Goal: Transaction & Acquisition: Purchase product/service

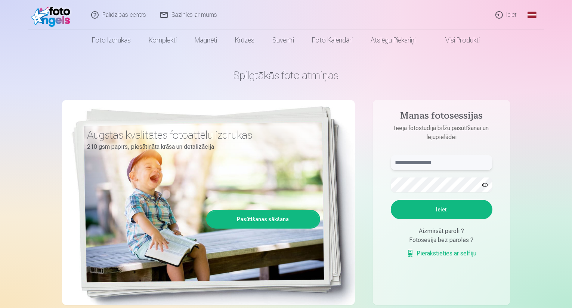
click at [417, 165] on input "text" at bounding box center [442, 162] width 102 height 15
type input "**********"
click at [422, 211] on button "Ieiet" at bounding box center [442, 209] width 102 height 19
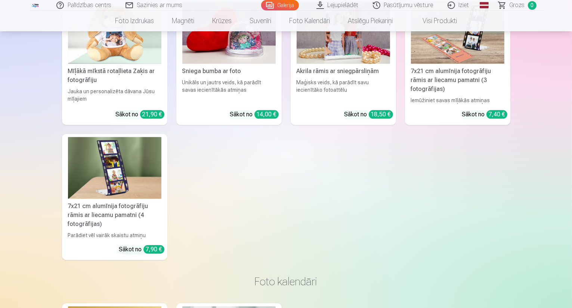
scroll to position [1731, 0]
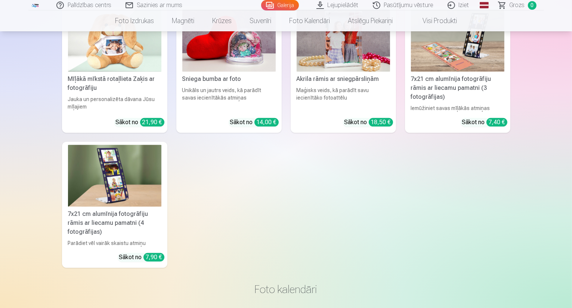
click at [341, 72] on img at bounding box center [342, 40] width 93 height 62
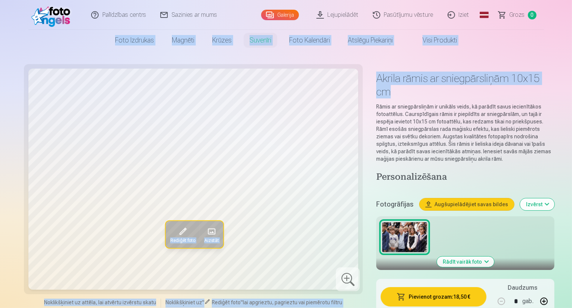
drag, startPoint x: 570, startPoint y: 25, endPoint x: 556, endPoint y: 53, distance: 30.7
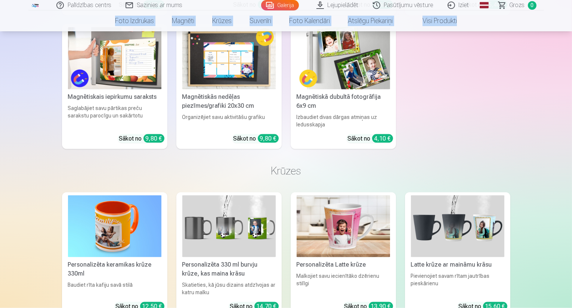
scroll to position [981, 0]
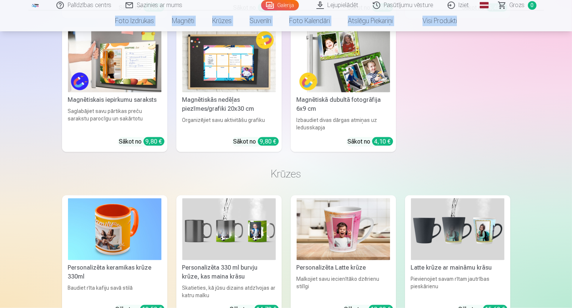
click at [136, 93] on img at bounding box center [114, 61] width 93 height 62
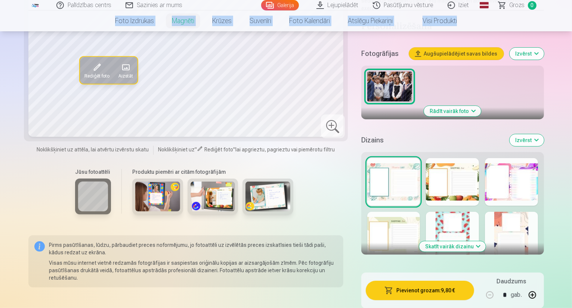
scroll to position [213, 0]
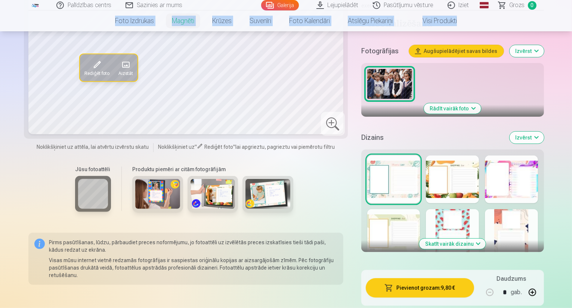
click at [147, 179] on img at bounding box center [157, 194] width 45 height 30
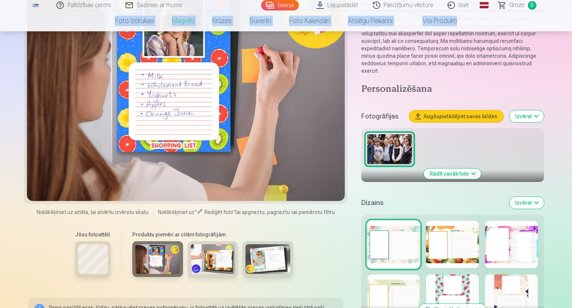
scroll to position [177, 0]
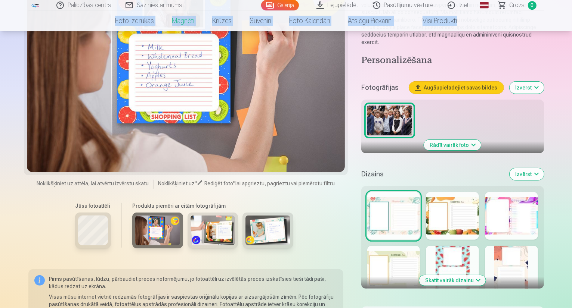
click at [467, 140] on button "Rādīt vairāk foto" at bounding box center [452, 145] width 57 height 10
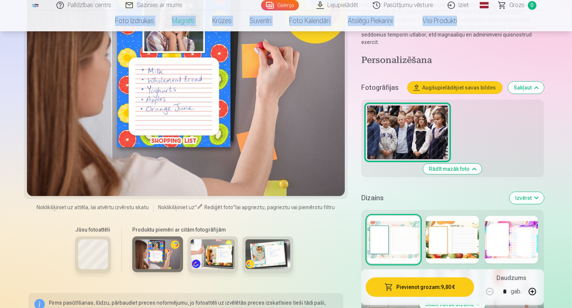
click at [482, 164] on button "Rādīt mazāk foto" at bounding box center [452, 169] width 59 height 10
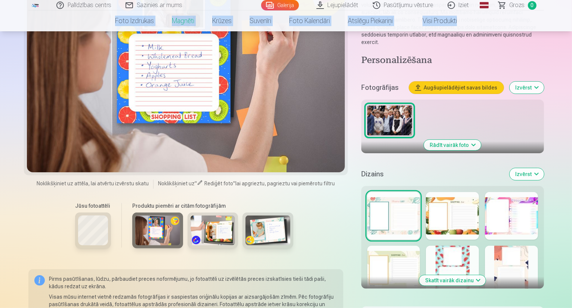
scroll to position [113, 0]
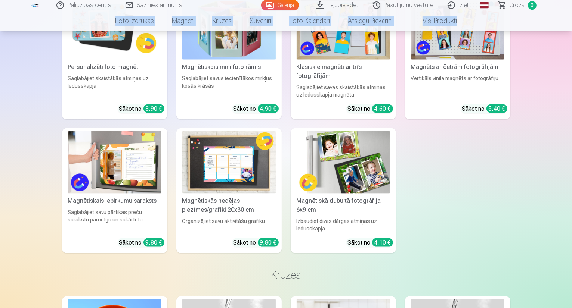
scroll to position [882, 0]
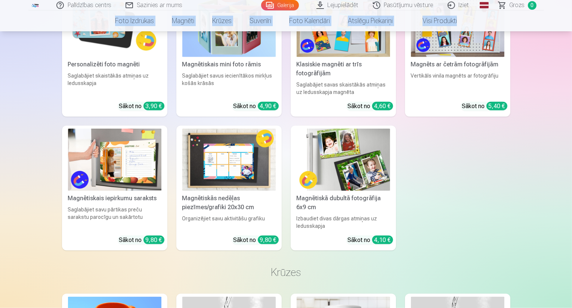
click at [233, 69] on div "Magnētiskais mini foto rāmis" at bounding box center [228, 64] width 99 height 9
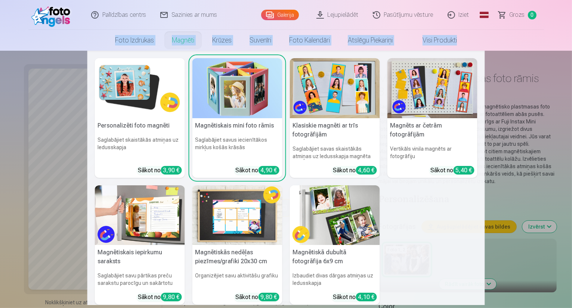
click at [185, 45] on link "Magnēti" at bounding box center [183, 40] width 40 height 21
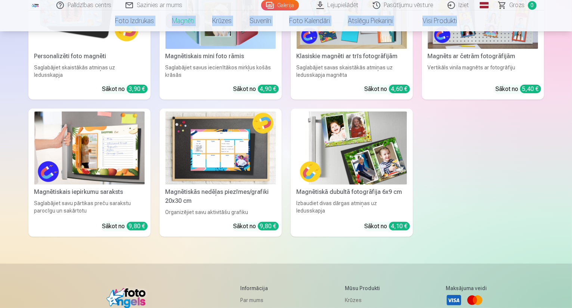
scroll to position [178, 0]
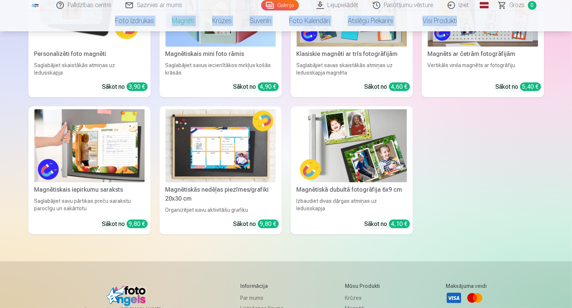
click at [224, 145] on img at bounding box center [220, 146] width 110 height 74
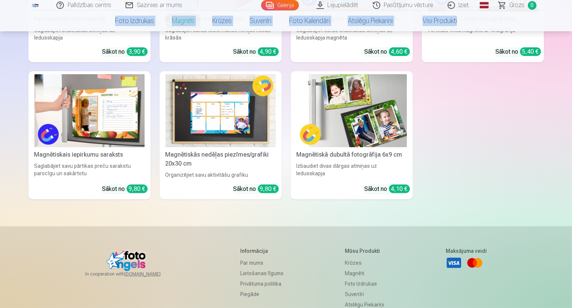
scroll to position [215, 0]
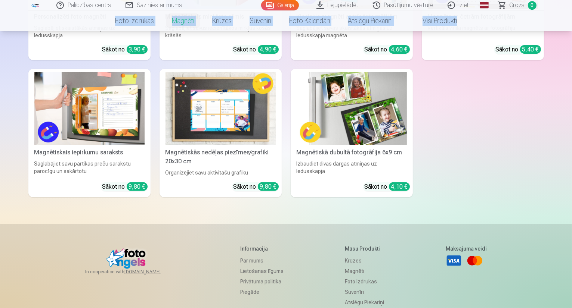
click at [229, 128] on img at bounding box center [220, 109] width 110 height 74
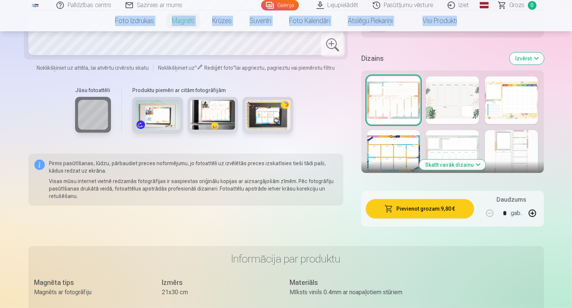
scroll to position [351, 0]
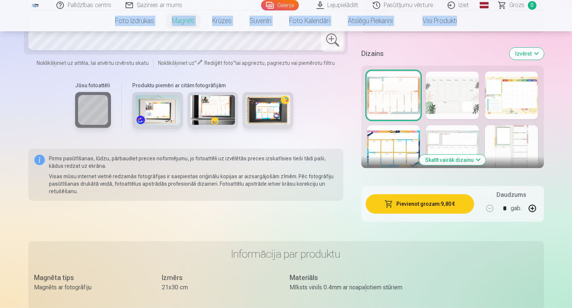
click at [143, 95] on img at bounding box center [157, 110] width 45 height 30
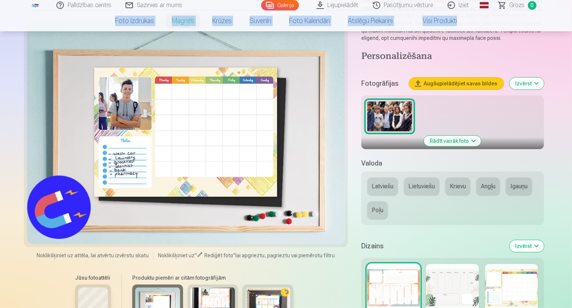
scroll to position [169, 0]
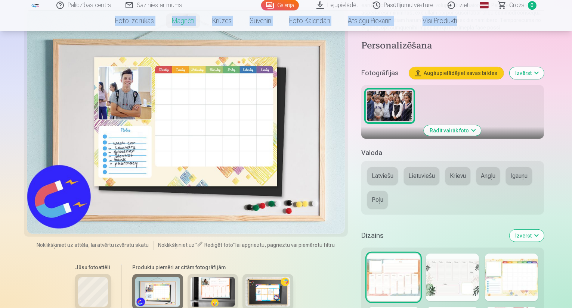
click at [204, 277] on img at bounding box center [212, 292] width 45 height 30
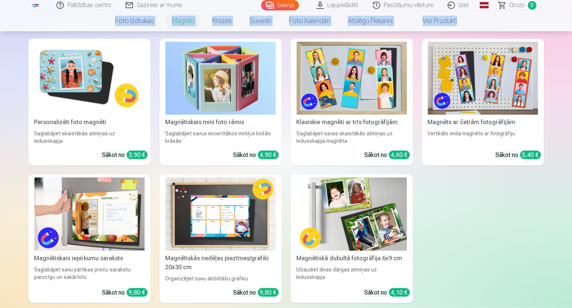
scroll to position [856, 0]
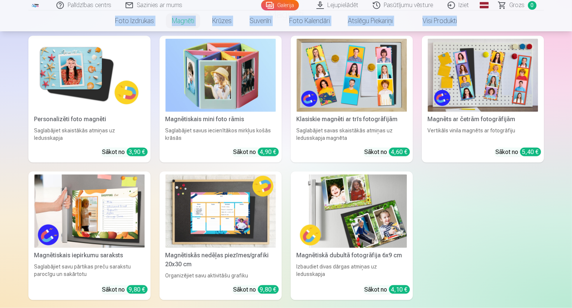
click at [208, 175] on img at bounding box center [220, 212] width 110 height 74
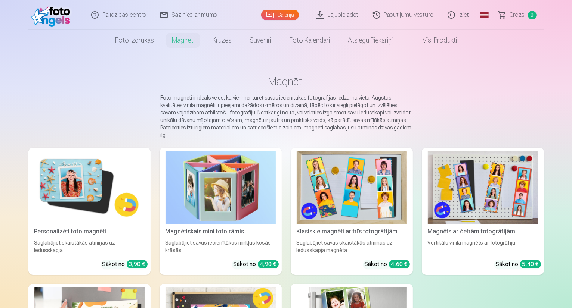
click at [360, 62] on main "Magnēti Foto magnēti ir ideāls veids, kā vienmēr turēt savas iecienītākās fotog…" at bounding box center [285, 245] width 515 height 389
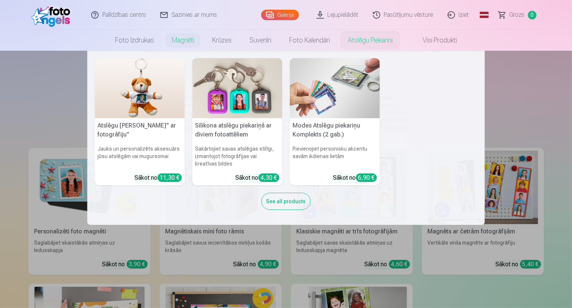
click at [358, 43] on link "Atslēgu piekariņi" at bounding box center [370, 40] width 63 height 21
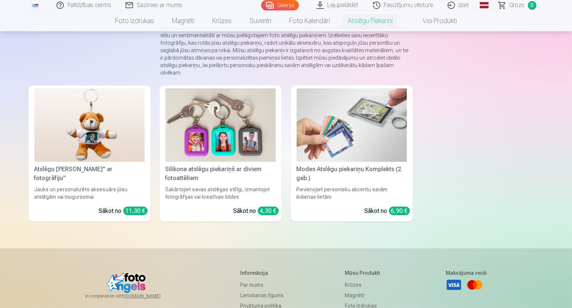
scroll to position [70, 0]
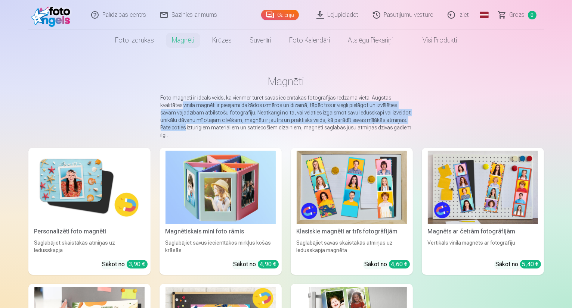
drag, startPoint x: 571, startPoint y: 97, endPoint x: 562, endPoint y: 121, distance: 25.3
click at [544, 121] on main "Magnēti Foto magnēti ir ideāls veids, kā vienmēr turēt savas iecienītākās fotog…" at bounding box center [285, 245] width 515 height 389
click at [539, 112] on main "Magnēti Foto magnēti ir ideāls veids, kā vienmēr turēt savas iecienītākās fotog…" at bounding box center [285, 245] width 515 height 389
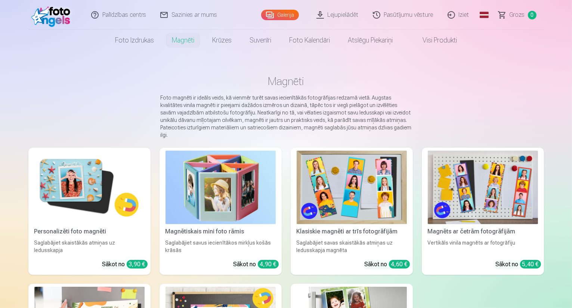
click at [336, 18] on link "Lejupielādēt" at bounding box center [338, 15] width 56 height 30
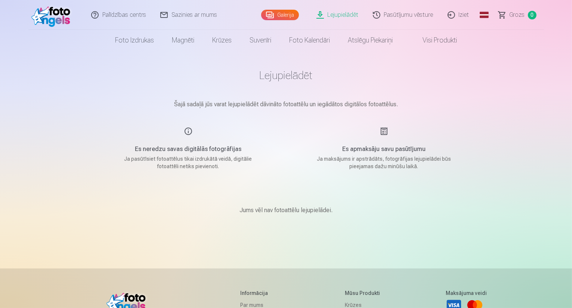
click at [414, 22] on link "Pasūtījumu vēsture" at bounding box center [403, 15] width 75 height 30
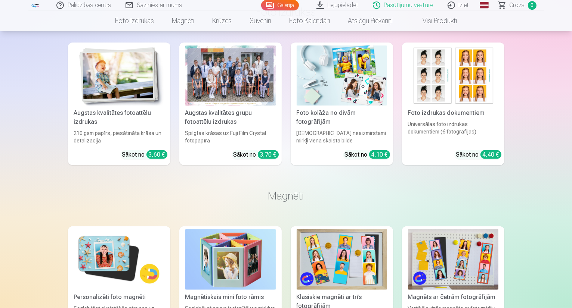
scroll to position [205, 0]
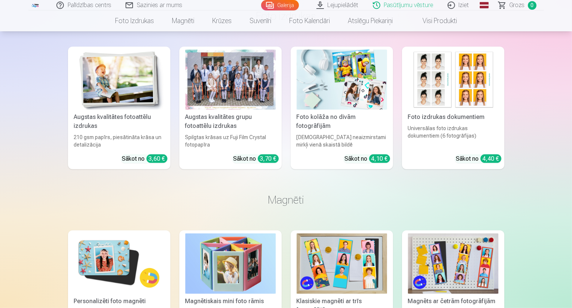
click at [236, 98] on div at bounding box center [230, 80] width 90 height 60
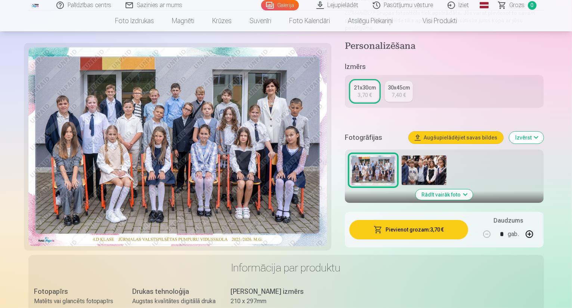
scroll to position [152, 0]
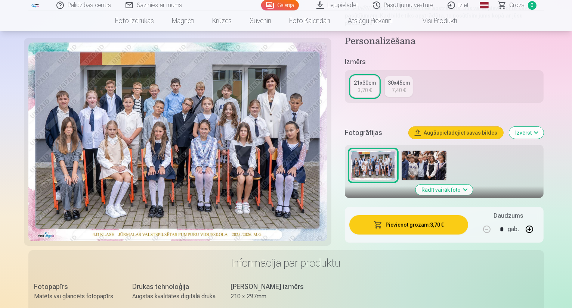
click at [466, 185] on button "Rādīt vairāk foto" at bounding box center [444, 190] width 57 height 10
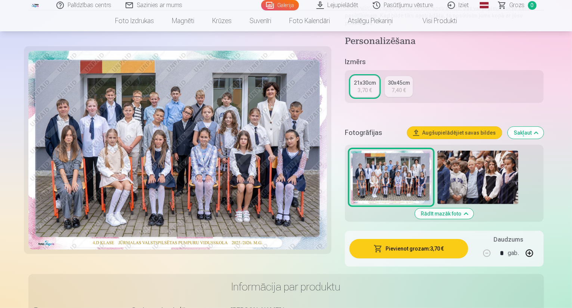
click at [493, 127] on button "Augšupielādējiet savas bildes" at bounding box center [454, 133] width 94 height 12
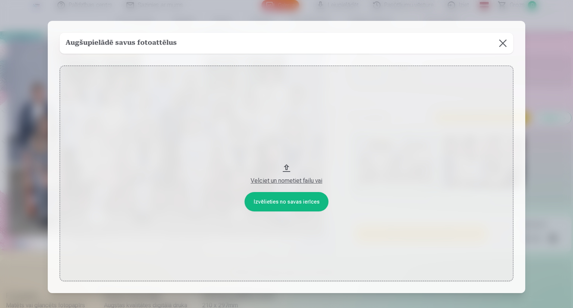
click at [503, 40] on button at bounding box center [503, 43] width 21 height 21
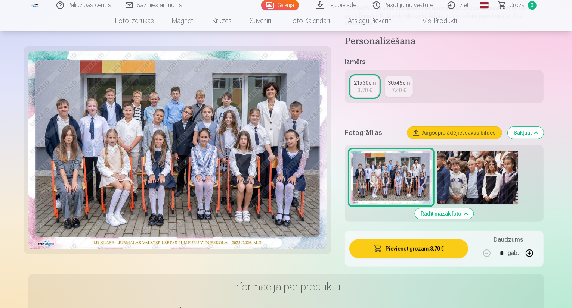
drag, startPoint x: 571, startPoint y: 52, endPoint x: 557, endPoint y: 71, distance: 23.5
click at [544, 71] on div "Izmērs 21x30cm 3,70 € 30x45cm 7,40 €" at bounding box center [444, 84] width 199 height 55
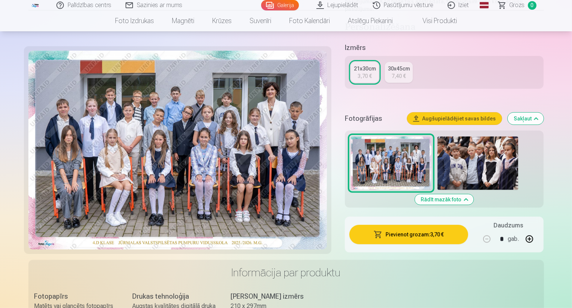
scroll to position [173, 0]
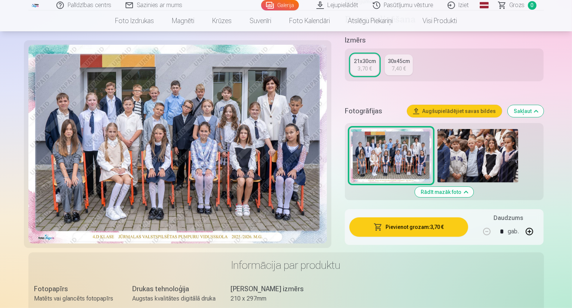
click at [179, 115] on img at bounding box center [177, 144] width 298 height 199
click at [416, 163] on img at bounding box center [391, 156] width 81 height 54
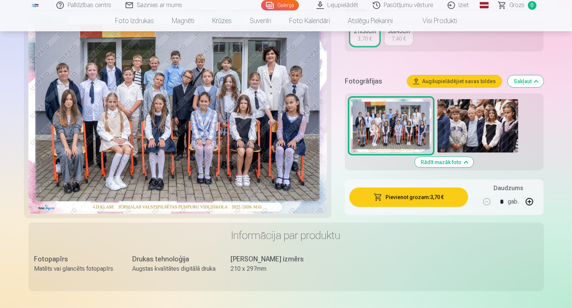
scroll to position [206, 0]
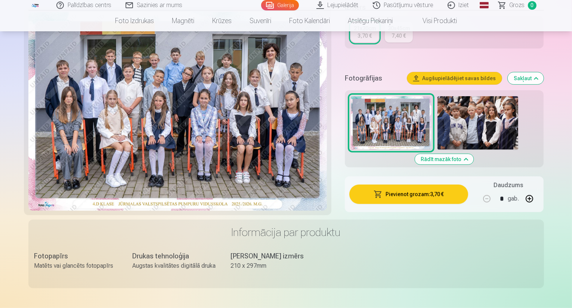
click at [416, 185] on button "Pievienot grozam : 3,70 €" at bounding box center [408, 194] width 119 height 19
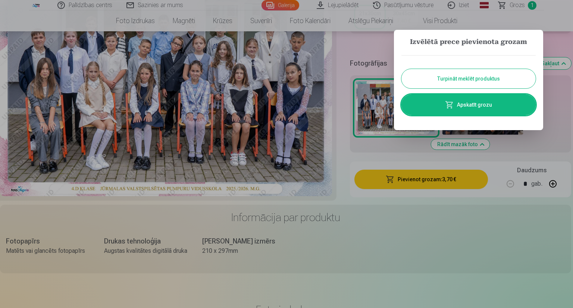
click at [465, 83] on button "Turpināt meklēt produktus" at bounding box center [469, 78] width 134 height 19
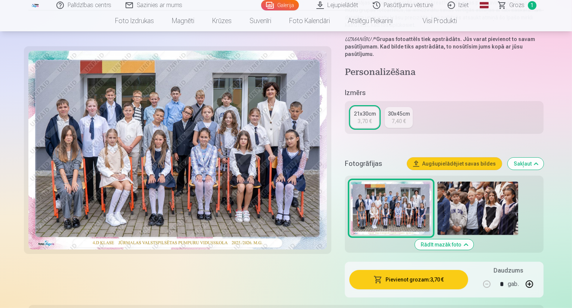
scroll to position [115, 0]
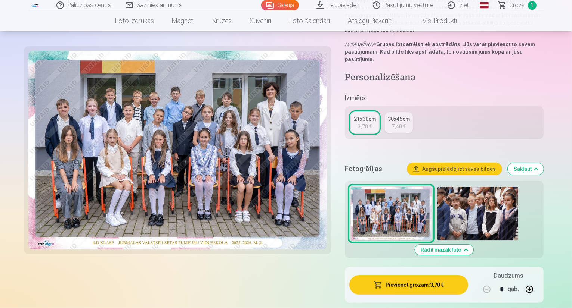
click at [493, 196] on img at bounding box center [477, 214] width 81 height 54
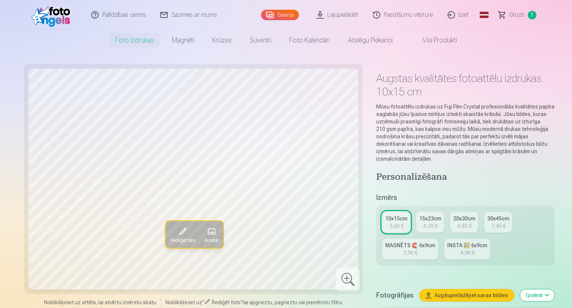
click at [447, 242] on div "INSTA 🖼️ 6x9cm" at bounding box center [467, 245] width 40 height 7
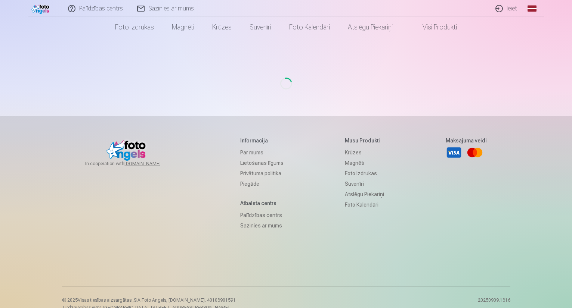
scroll to position [13, 0]
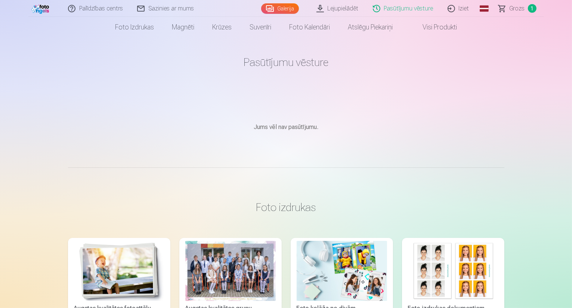
drag, startPoint x: 571, startPoint y: 40, endPoint x: 546, endPoint y: 76, distance: 43.5
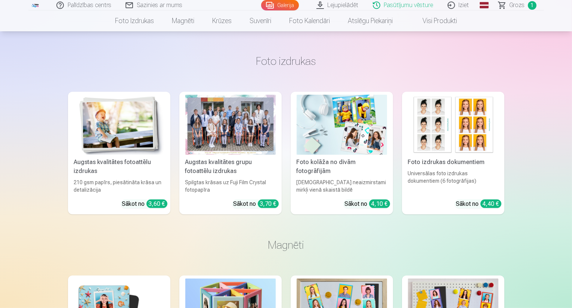
scroll to position [176, 0]
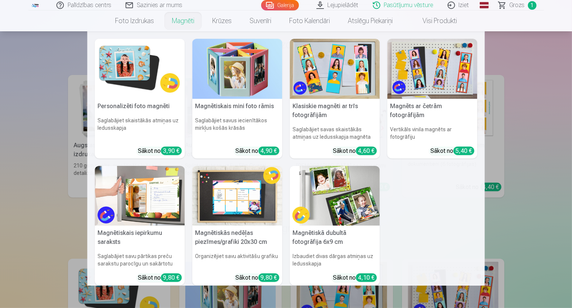
click at [189, 19] on link "Magnēti" at bounding box center [183, 20] width 40 height 21
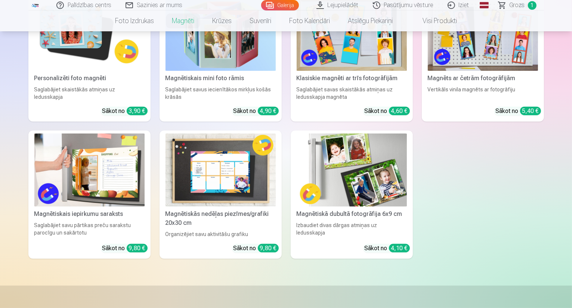
scroll to position [155, 0]
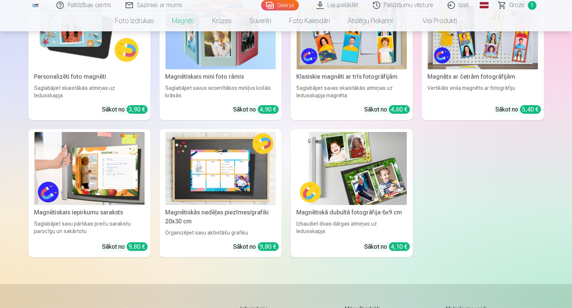
click at [116, 183] on img at bounding box center [89, 169] width 110 height 74
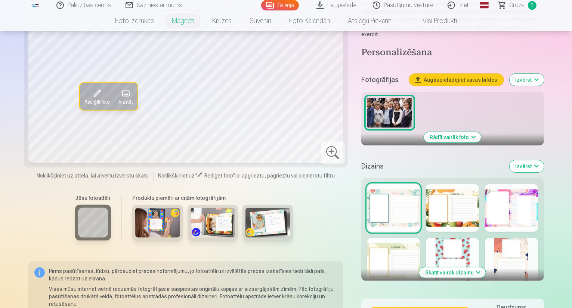
scroll to position [190, 0]
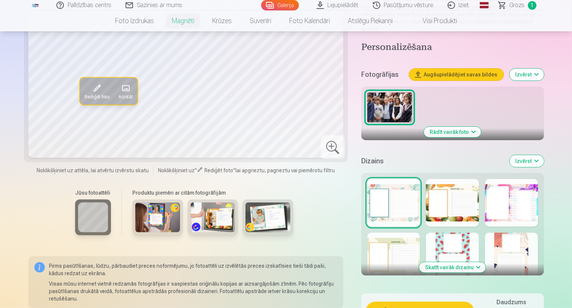
click at [471, 127] on button "Rādīt vairāk foto" at bounding box center [452, 132] width 57 height 10
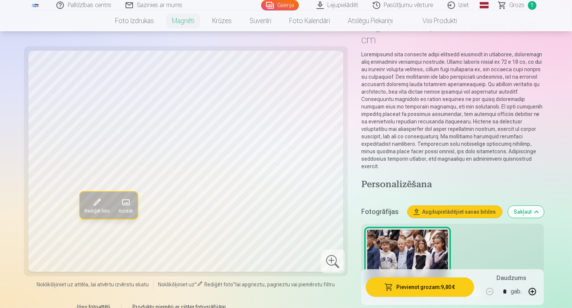
scroll to position [44, 0]
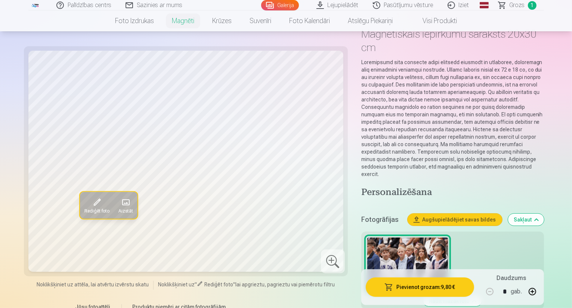
drag, startPoint x: 571, startPoint y: 35, endPoint x: 572, endPoint y: 29, distance: 6.0
click at [571, 29] on html "Palīdzības centrs Sazinies ar mums Galerija Lejupielādēt Pasūtījumu vēsture Izi…" at bounding box center [286, 110] width 572 height 308
click at [91, 202] on span at bounding box center [97, 202] width 12 height 12
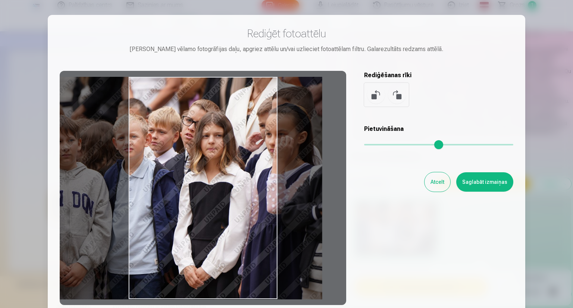
drag, startPoint x: 276, startPoint y: 180, endPoint x: 228, endPoint y: 194, distance: 49.7
click at [228, 194] on div at bounding box center [203, 188] width 287 height 234
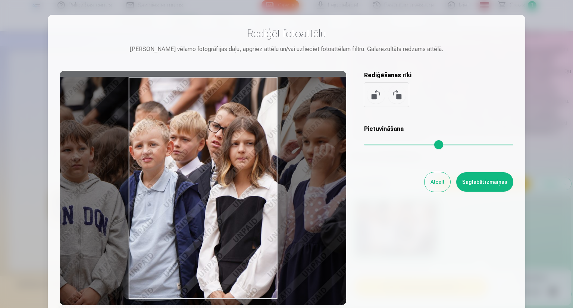
drag, startPoint x: 370, startPoint y: 145, endPoint x: 385, endPoint y: 144, distance: 15.0
click at [385, 144] on input "range" at bounding box center [438, 144] width 149 height 1
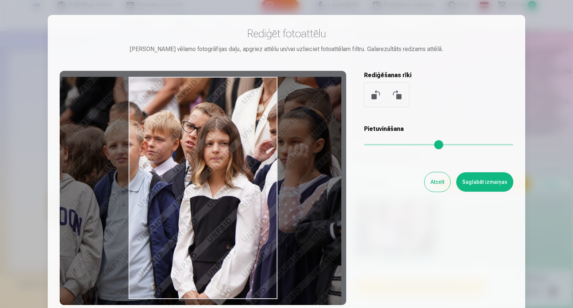
drag, startPoint x: 258, startPoint y: 168, endPoint x: 233, endPoint y: 196, distance: 38.3
click at [233, 196] on div at bounding box center [203, 188] width 287 height 234
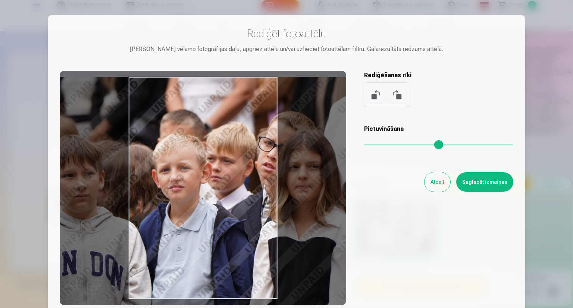
drag, startPoint x: 386, startPoint y: 145, endPoint x: 433, endPoint y: 147, distance: 47.8
click at [433, 146] on input "range" at bounding box center [438, 144] width 149 height 1
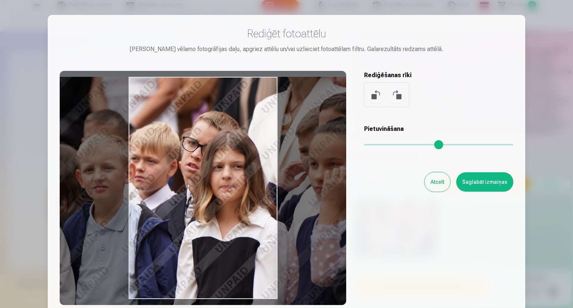
drag, startPoint x: 247, startPoint y: 180, endPoint x: 171, endPoint y: 187, distance: 76.5
click at [171, 187] on div at bounding box center [203, 188] width 287 height 234
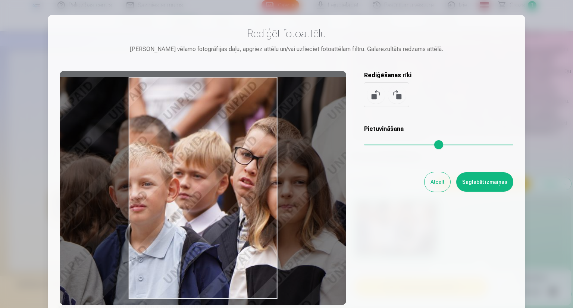
drag, startPoint x: 433, startPoint y: 145, endPoint x: 468, endPoint y: 149, distance: 34.5
click at [468, 146] on input "range" at bounding box center [438, 144] width 149 height 1
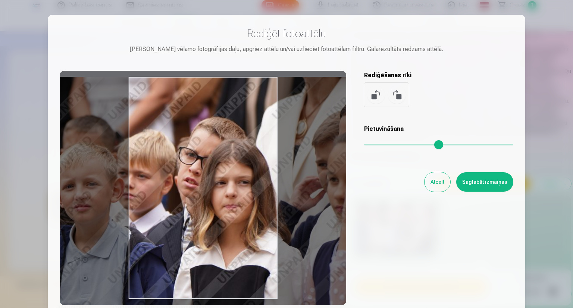
drag, startPoint x: 252, startPoint y: 214, endPoint x: 197, endPoint y: 225, distance: 56.3
click at [197, 225] on div at bounding box center [203, 188] width 287 height 234
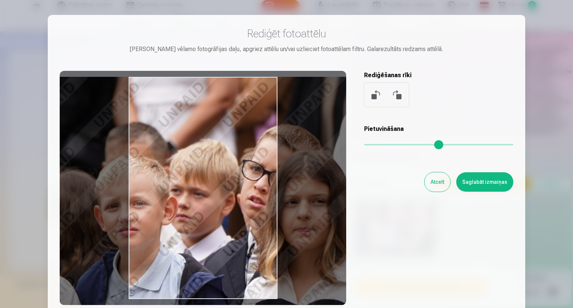
drag, startPoint x: 468, startPoint y: 144, endPoint x: 524, endPoint y: 153, distance: 56.8
click at [514, 146] on input "range" at bounding box center [438, 144] width 149 height 1
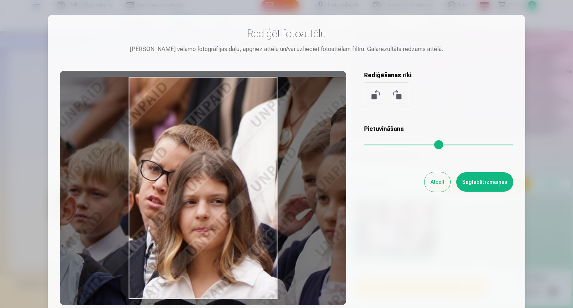
drag, startPoint x: 264, startPoint y: 206, endPoint x: 163, endPoint y: 215, distance: 101.9
click at [163, 215] on div at bounding box center [203, 188] width 287 height 234
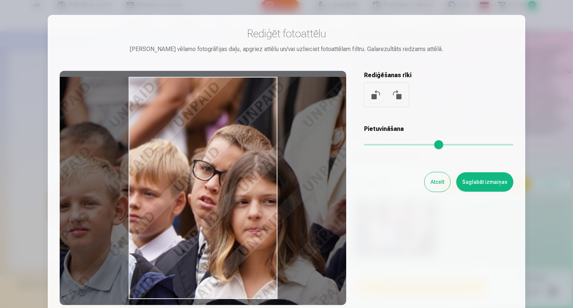
drag, startPoint x: 202, startPoint y: 204, endPoint x: 255, endPoint y: 211, distance: 53.8
click at [255, 211] on div at bounding box center [203, 188] width 287 height 234
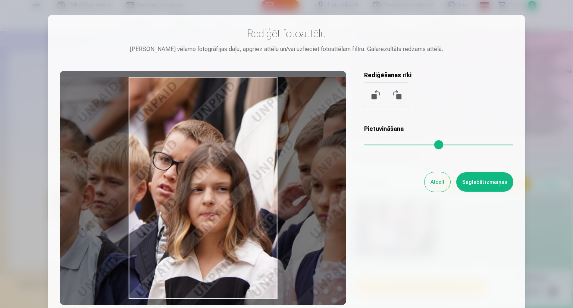
drag, startPoint x: 507, startPoint y: 144, endPoint x: 480, endPoint y: 145, distance: 26.9
click at [480, 145] on input "range" at bounding box center [438, 144] width 149 height 1
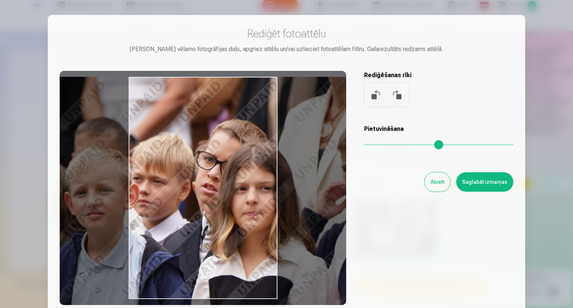
drag, startPoint x: 269, startPoint y: 212, endPoint x: 315, endPoint y: 221, distance: 47.3
click at [315, 221] on div at bounding box center [203, 188] width 287 height 234
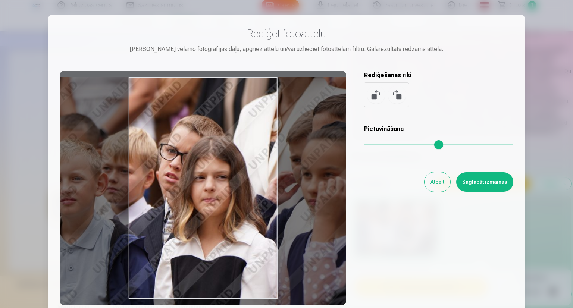
drag, startPoint x: 478, startPoint y: 147, endPoint x: 456, endPoint y: 150, distance: 22.1
type input "****"
click at [456, 146] on input "range" at bounding box center [438, 144] width 149 height 1
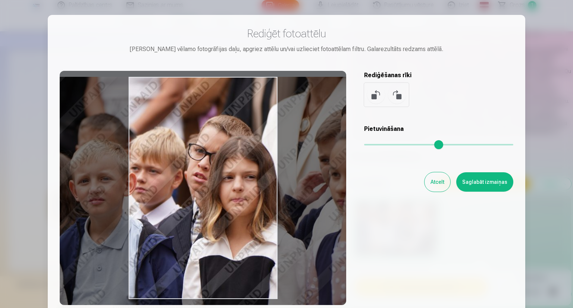
drag, startPoint x: 188, startPoint y: 248, endPoint x: 217, endPoint y: 249, distance: 28.4
click at [217, 249] on div at bounding box center [203, 188] width 287 height 234
click at [495, 186] on button "Saglabāt izmaiņas" at bounding box center [485, 181] width 57 height 19
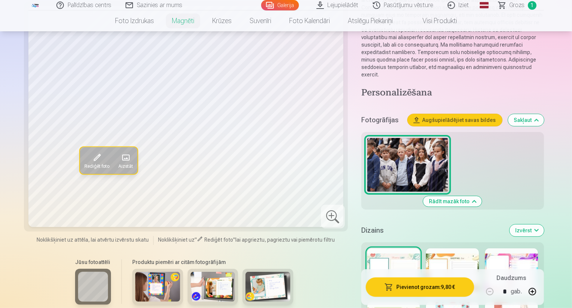
scroll to position [144, 0]
click at [150, 272] on img at bounding box center [157, 287] width 45 height 30
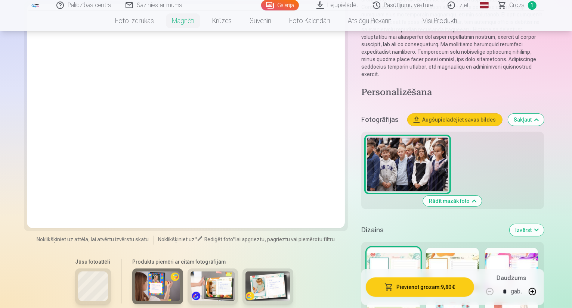
click at [203, 272] on img at bounding box center [212, 287] width 45 height 30
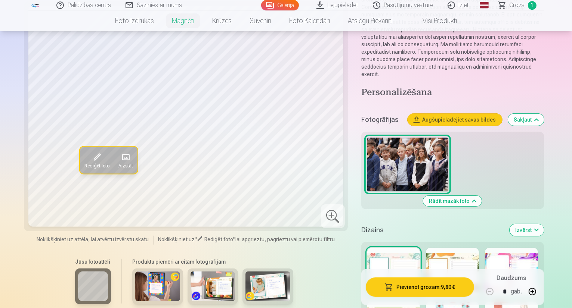
click at [510, 248] on div at bounding box center [511, 272] width 53 height 48
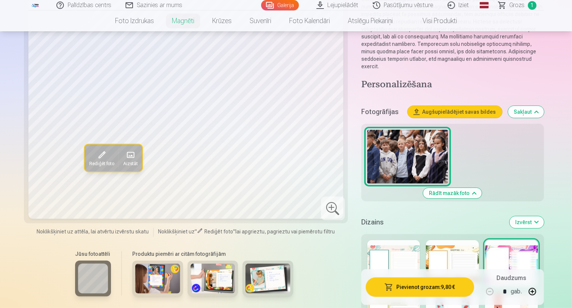
scroll to position [160, 0]
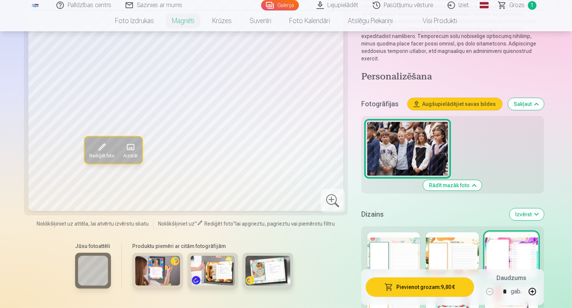
click at [457, 233] on div at bounding box center [452, 257] width 53 height 48
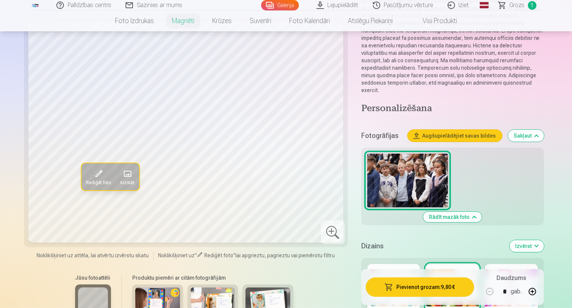
scroll to position [144, 0]
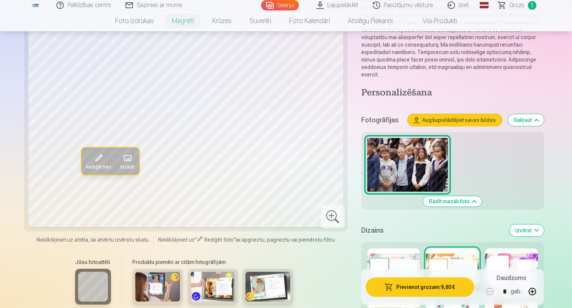
click at [391, 249] on div at bounding box center [393, 273] width 53 height 48
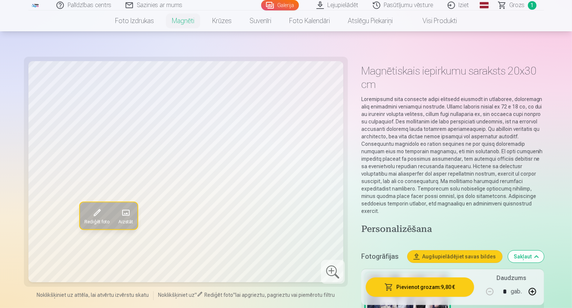
scroll to position [0, 0]
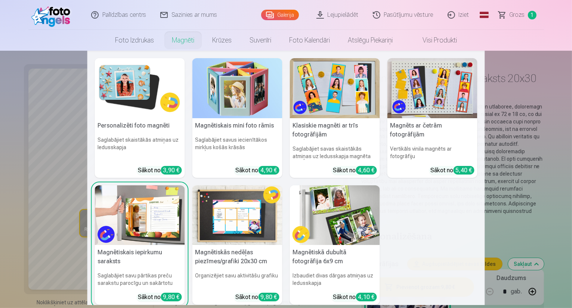
click at [178, 40] on link "Magnēti" at bounding box center [183, 40] width 40 height 21
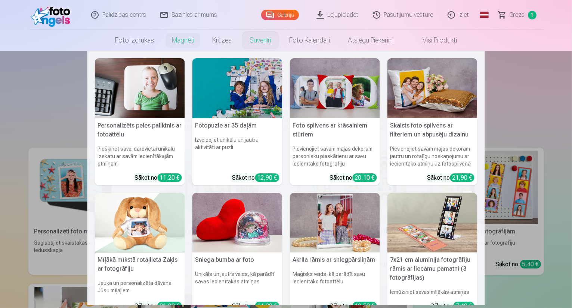
click at [246, 227] on img at bounding box center [237, 223] width 90 height 60
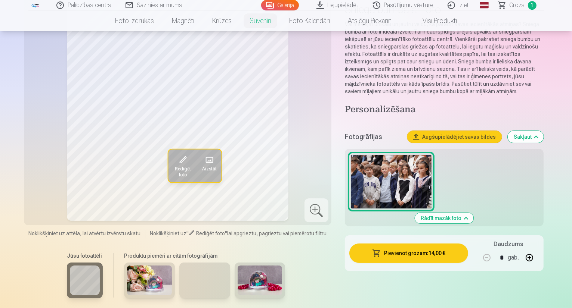
scroll to position [46, 0]
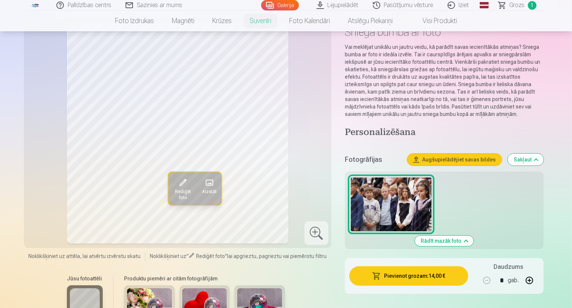
click at [147, 293] on img at bounding box center [149, 304] width 45 height 30
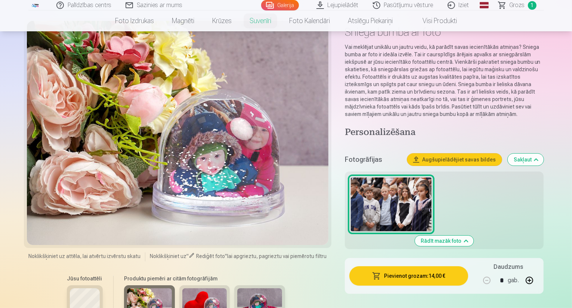
click at [192, 301] on img at bounding box center [204, 304] width 45 height 30
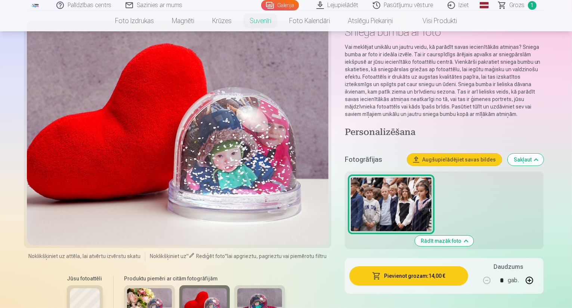
click at [241, 301] on img at bounding box center [259, 304] width 45 height 30
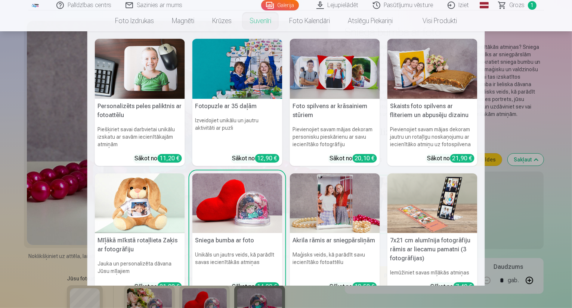
click at [260, 24] on link "Suvenīri" at bounding box center [260, 20] width 40 height 21
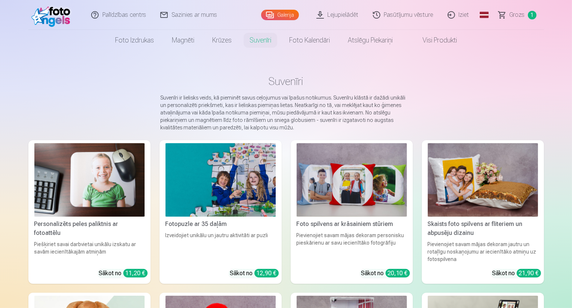
click at [367, 180] on img at bounding box center [351, 180] width 110 height 74
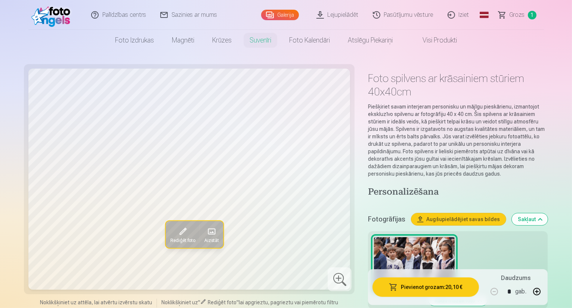
click at [285, 16] on link "Galerija" at bounding box center [280, 15] width 38 height 10
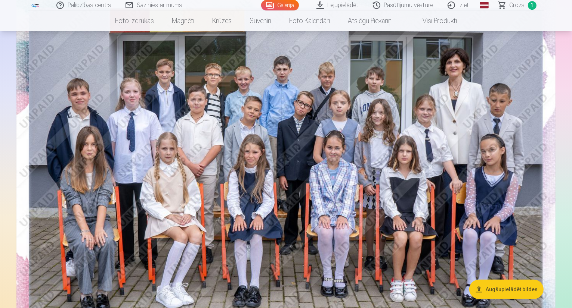
scroll to position [83, 0]
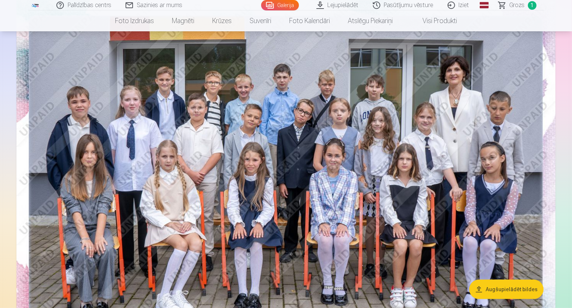
click at [520, 175] on img at bounding box center [285, 179] width 539 height 360
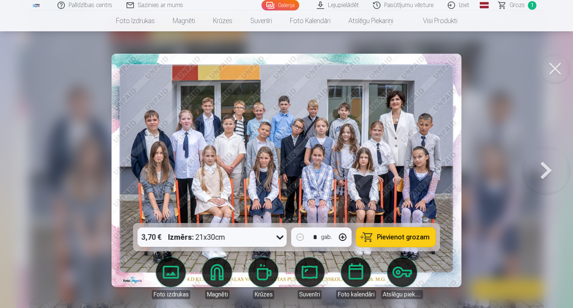
click at [547, 172] on button at bounding box center [547, 170] width 48 height 90
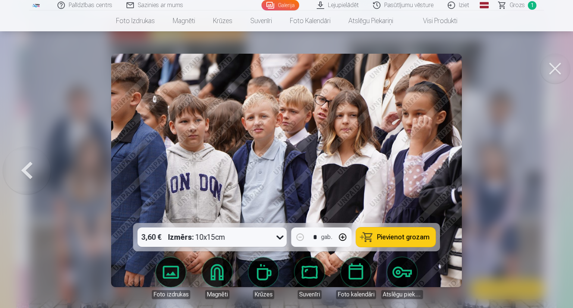
click at [547, 172] on div at bounding box center [286, 154] width 573 height 308
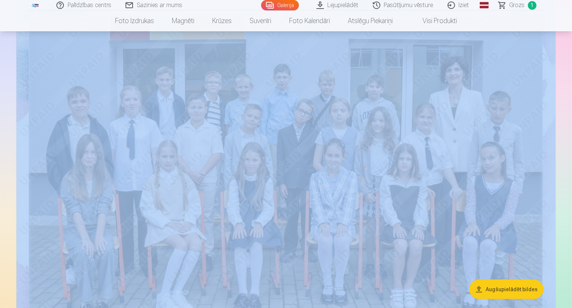
drag, startPoint x: 570, startPoint y: 31, endPoint x: 559, endPoint y: 63, distance: 33.7
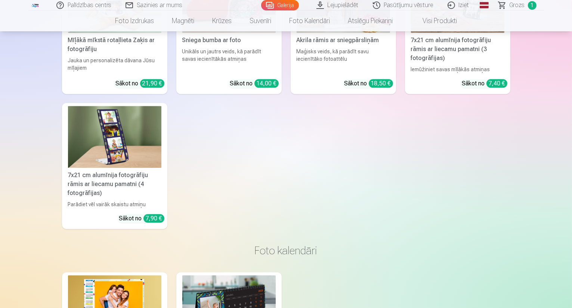
scroll to position [1773, 0]
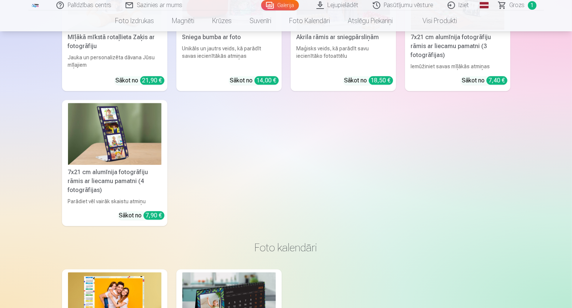
click at [105, 165] on img at bounding box center [114, 134] width 93 height 62
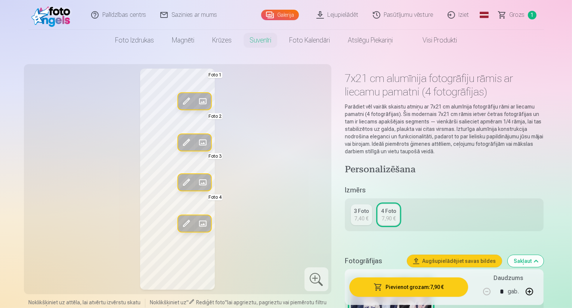
click at [524, 15] on span "Grozs" at bounding box center [516, 14] width 15 height 9
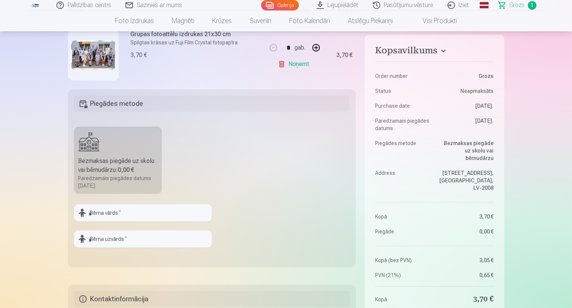
scroll to position [139, 0]
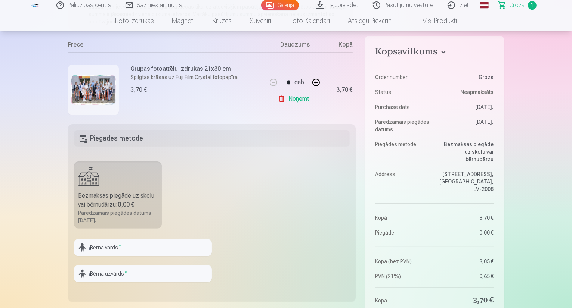
click at [114, 206] on div "Bezmaksas piegāde uz skolu vai bērnudārzu : 0,00 €" at bounding box center [117, 201] width 79 height 18
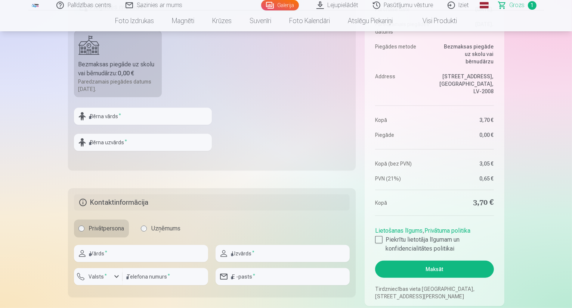
scroll to position [266, 0]
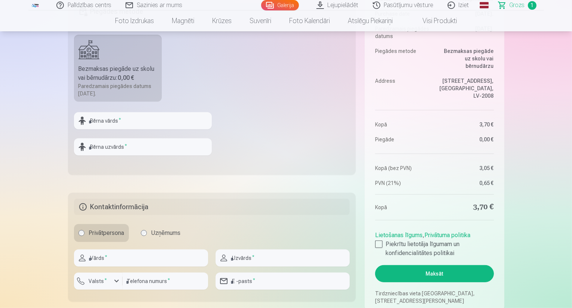
click at [115, 132] on div at bounding box center [143, 133] width 138 height 6
click at [119, 116] on input "text" at bounding box center [143, 120] width 138 height 17
type input "********"
click at [117, 152] on input "text" at bounding box center [143, 147] width 138 height 17
type input "**********"
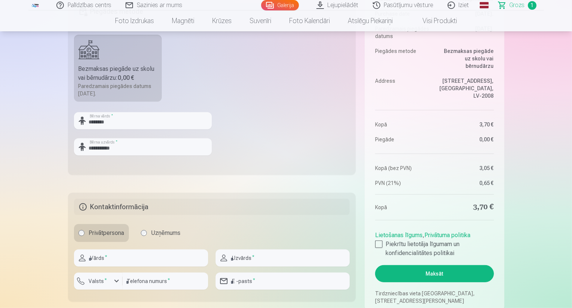
click at [262, 130] on fieldset "**********" at bounding box center [212, 86] width 288 height 178
click at [136, 258] on input "text" at bounding box center [141, 258] width 134 height 17
type input "*********"
type input "**********"
type input "********"
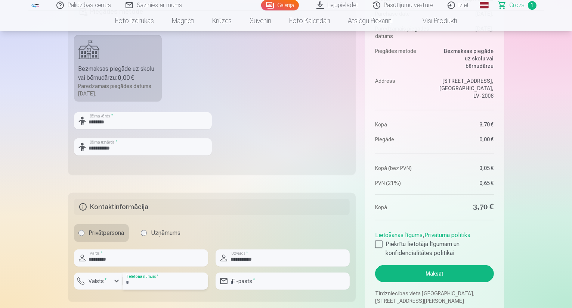
type input "**********"
click at [172, 283] on input "********" at bounding box center [164, 281] width 85 height 17
drag, startPoint x: 153, startPoint y: 281, endPoint x: 109, endPoint y: 278, distance: 44.6
click at [109, 278] on div "Valsts * ******** Telefona numurs *" at bounding box center [141, 284] width 134 height 23
click at [116, 282] on div "button" at bounding box center [116, 281] width 9 height 9
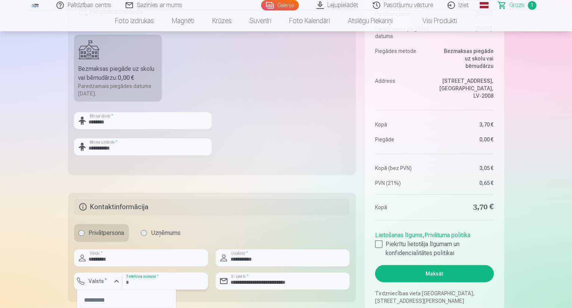
click at [154, 282] on input "number" at bounding box center [164, 281] width 85 height 17
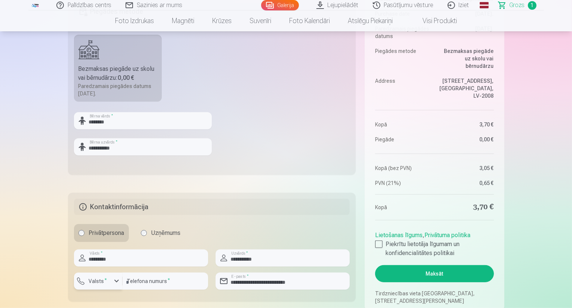
click at [116, 281] on div "button" at bounding box center [116, 281] width 9 height 9
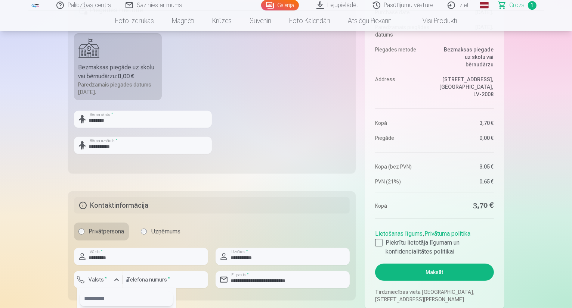
click at [118, 305] on input "text" at bounding box center [126, 299] width 93 height 15
type input "**"
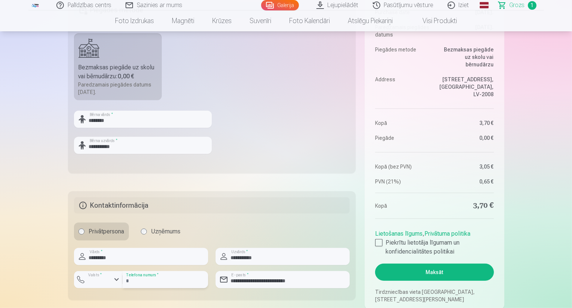
click at [143, 283] on input "number" at bounding box center [164, 279] width 85 height 17
type input "********"
click at [101, 279] on div "button" at bounding box center [100, 280] width 22 height 7
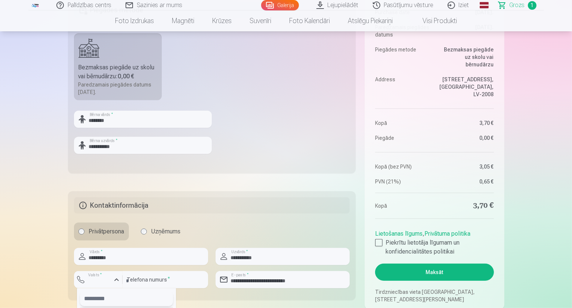
click at [104, 302] on input "text" at bounding box center [126, 299] width 93 height 15
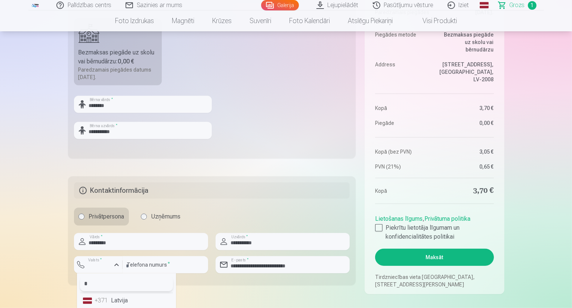
type input "*"
click at [104, 302] on div "+371" at bounding box center [102, 300] width 15 height 9
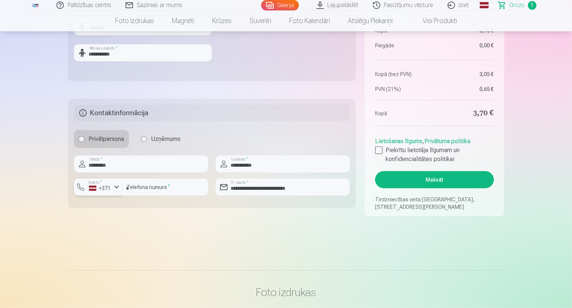
scroll to position [375, 0]
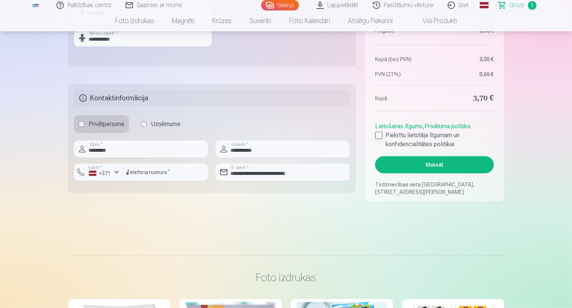
click at [379, 137] on div at bounding box center [378, 135] width 7 height 7
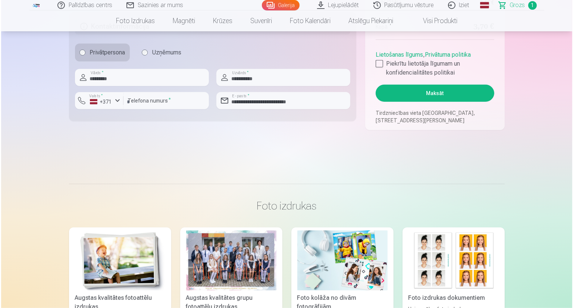
scroll to position [449, 0]
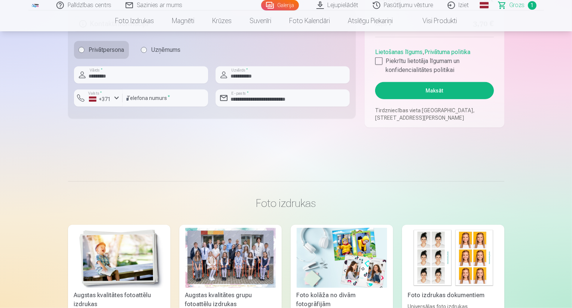
click at [444, 91] on button "Maksāt" at bounding box center [434, 90] width 118 height 17
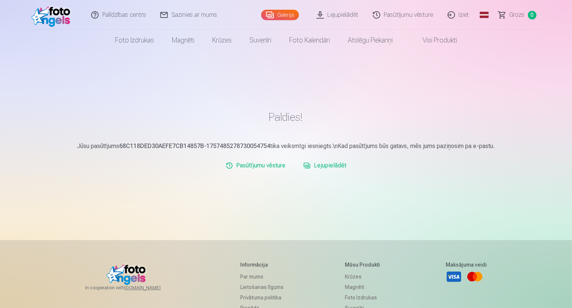
click at [329, 165] on link "Lejupielādēt" at bounding box center [324, 165] width 49 height 15
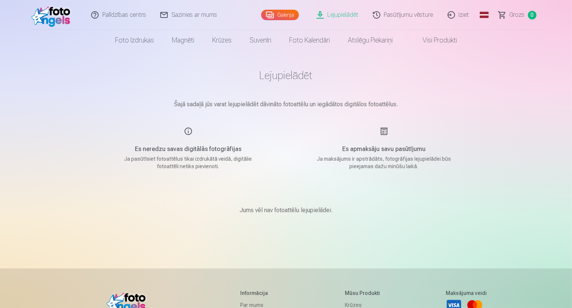
click at [399, 21] on link "Pasūtījumu vēsture" at bounding box center [403, 15] width 75 height 30
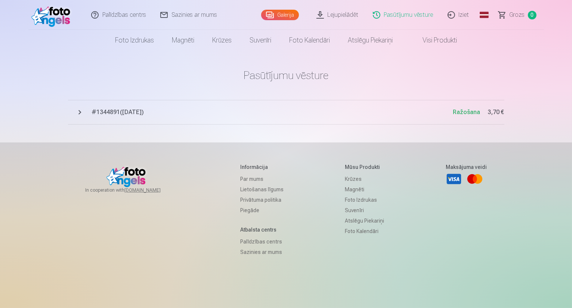
click at [151, 110] on span "# 1344891 ( [DATE] )" at bounding box center [272, 112] width 361 height 9
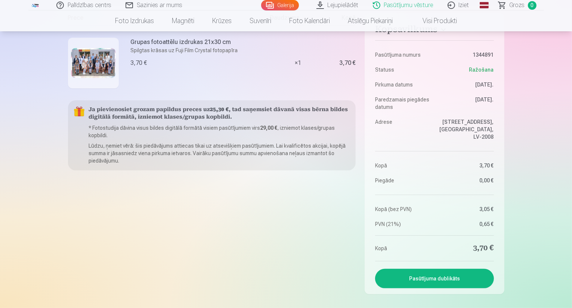
scroll to position [120, 0]
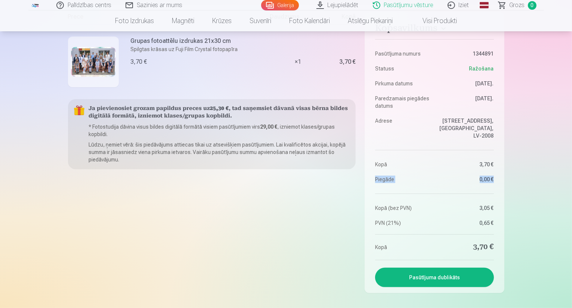
drag, startPoint x: 544, startPoint y: 174, endPoint x: 553, endPoint y: 157, distance: 19.0
click at [553, 157] on div "Palīdzības centrs Sazinies ar mums Galerija Lejupielādēt Pasūtījumu vēsture Izi…" at bounding box center [286, 207] width 572 height 655
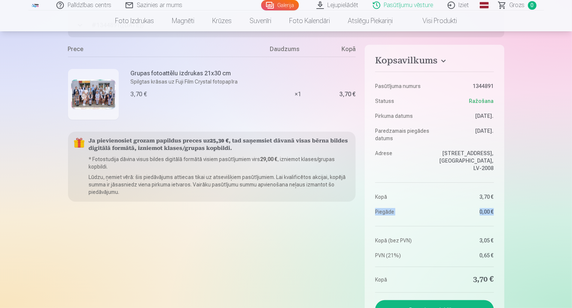
scroll to position [88, 0]
drag, startPoint x: 570, startPoint y: 126, endPoint x: 573, endPoint y: 72, distance: 54.2
click at [571, 72] on html "Palīdzības centrs Sazinies ar mums Galerija Lejupielādēt Pasūtījumu vēsture Izi…" at bounding box center [286, 66] width 572 height 308
